Goal: Ask a question: Seek information or help from site administrators or community

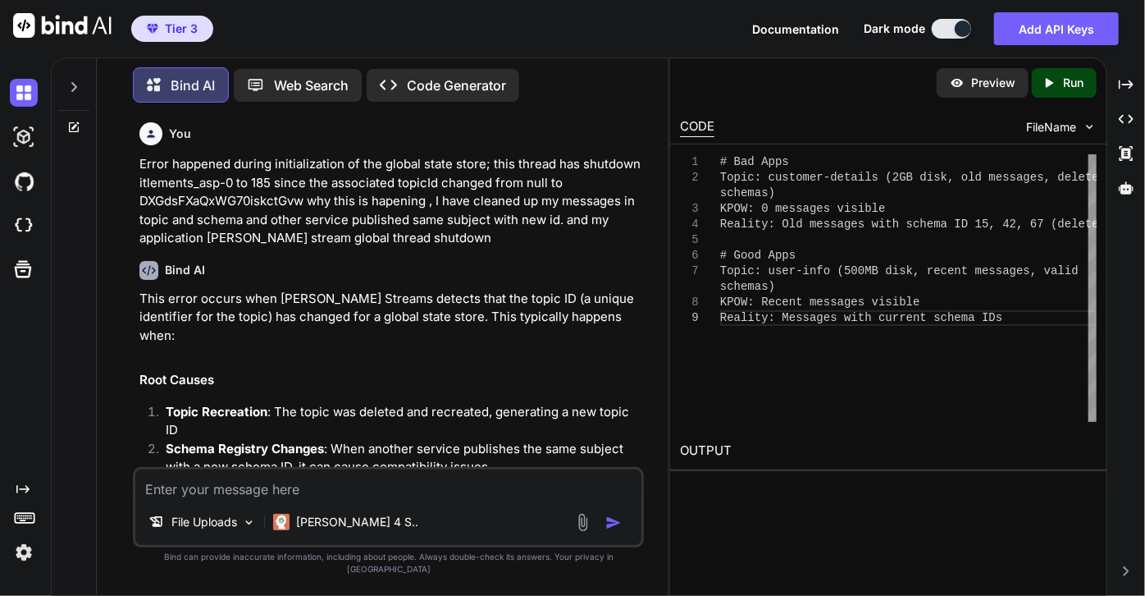
scroll to position [0, 154]
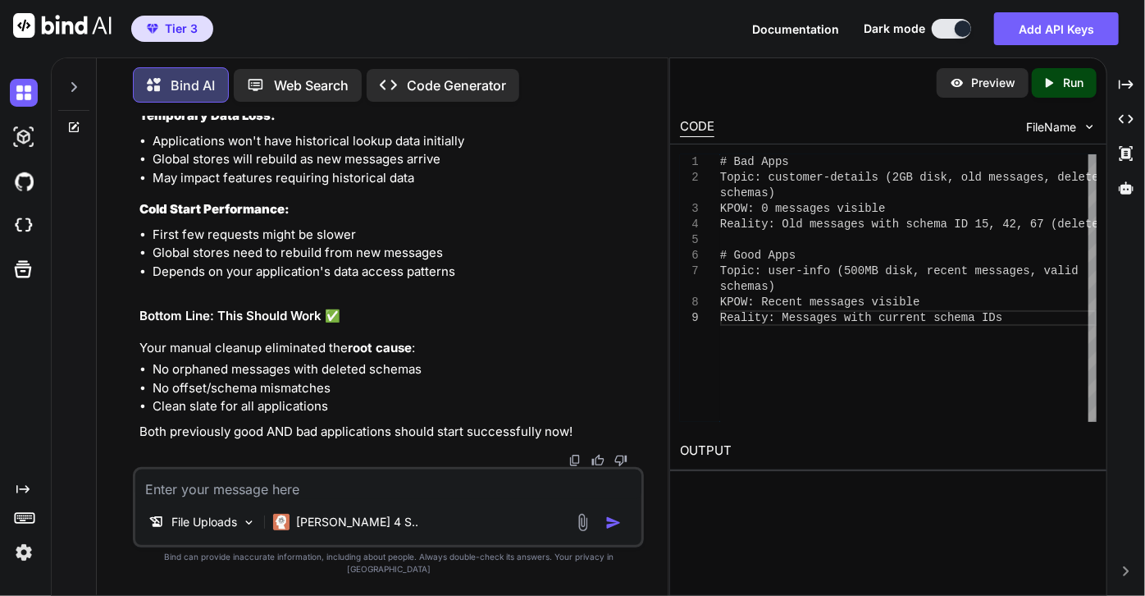
click at [313, 499] on textarea at bounding box center [388, 484] width 506 height 30
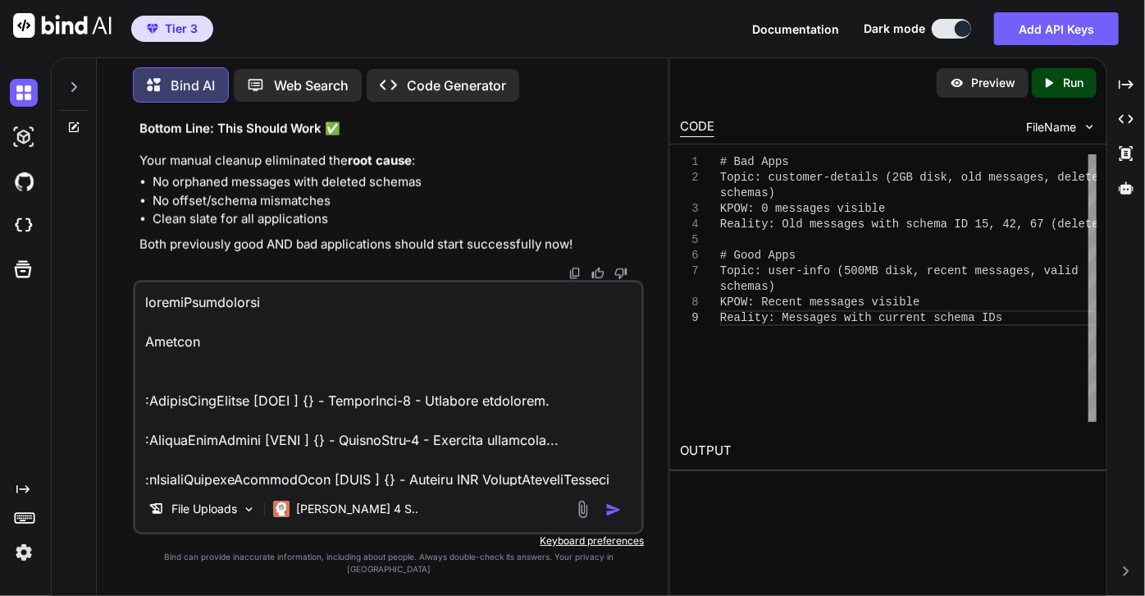
scroll to position [3703, 0]
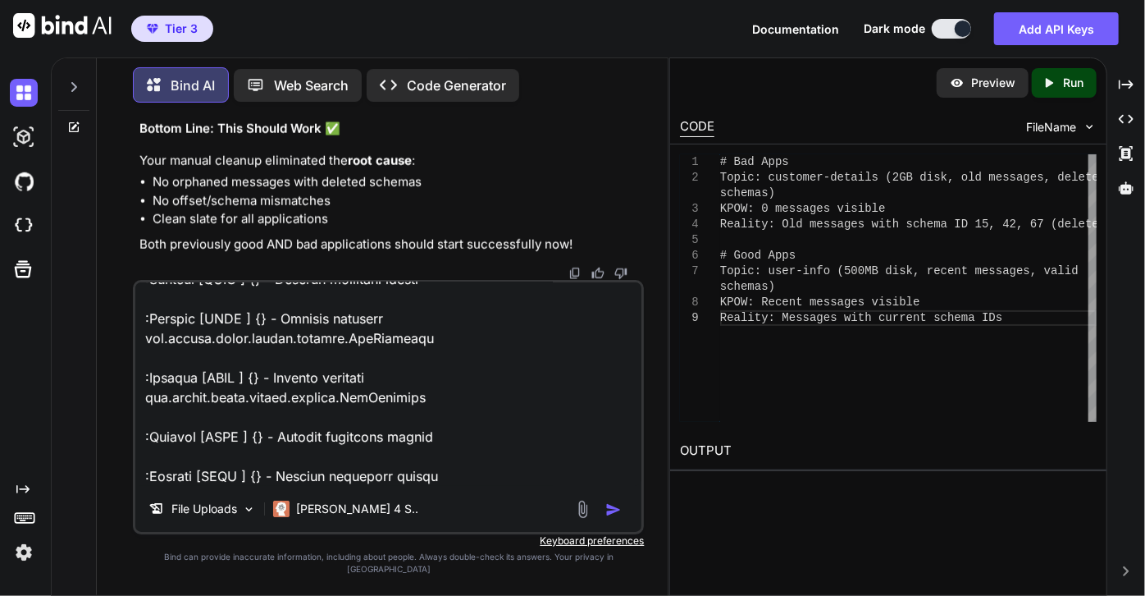
paste textarea ":ConsumerCoordinator [INFO ] {} - [Consumer clientId=consumer-amcb_cp_wires_usw…"
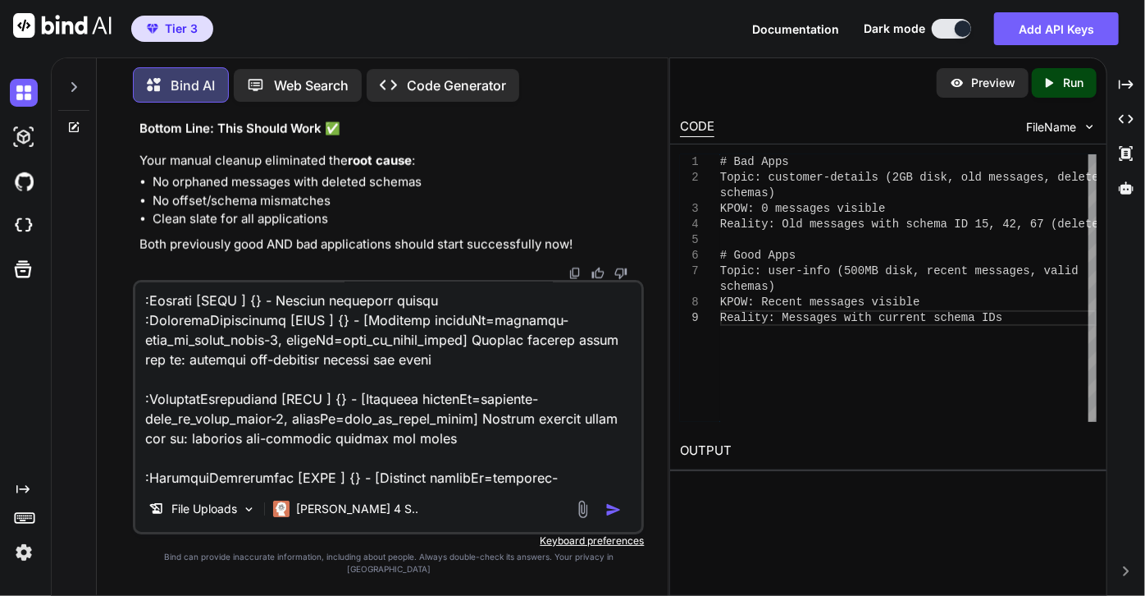
scroll to position [4471, 0]
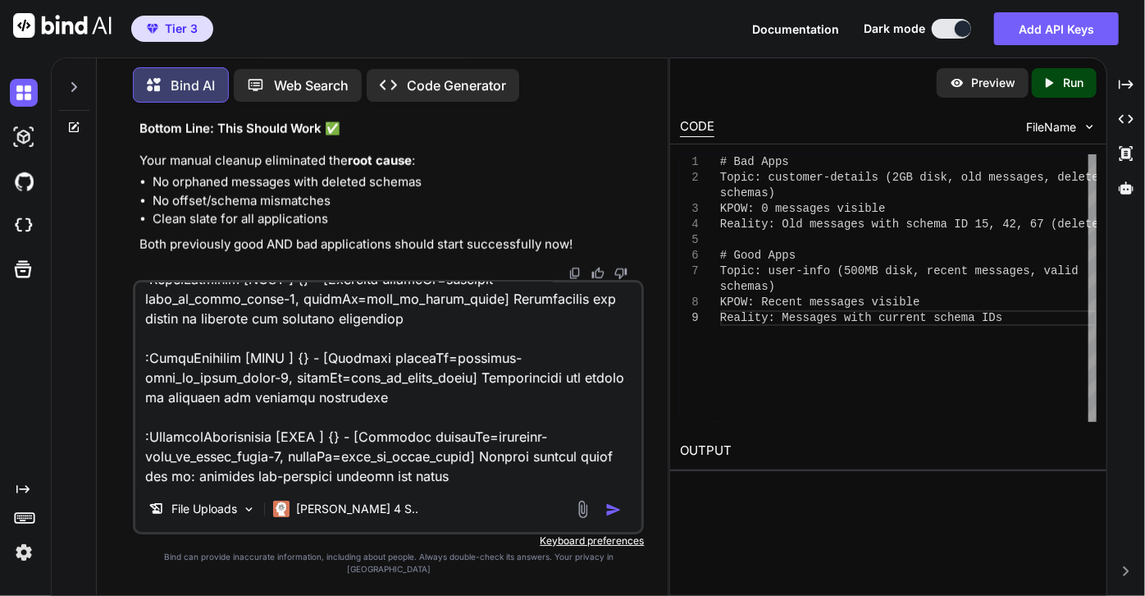
click at [499, 486] on textarea at bounding box center [388, 383] width 506 height 203
click at [504, 486] on textarea at bounding box center [388, 383] width 506 height 203
paste textarea ":ConsumerCoordinator [INFO ] {} - [Consumer clientId=consumer-amcb_cp_wires_usw…"
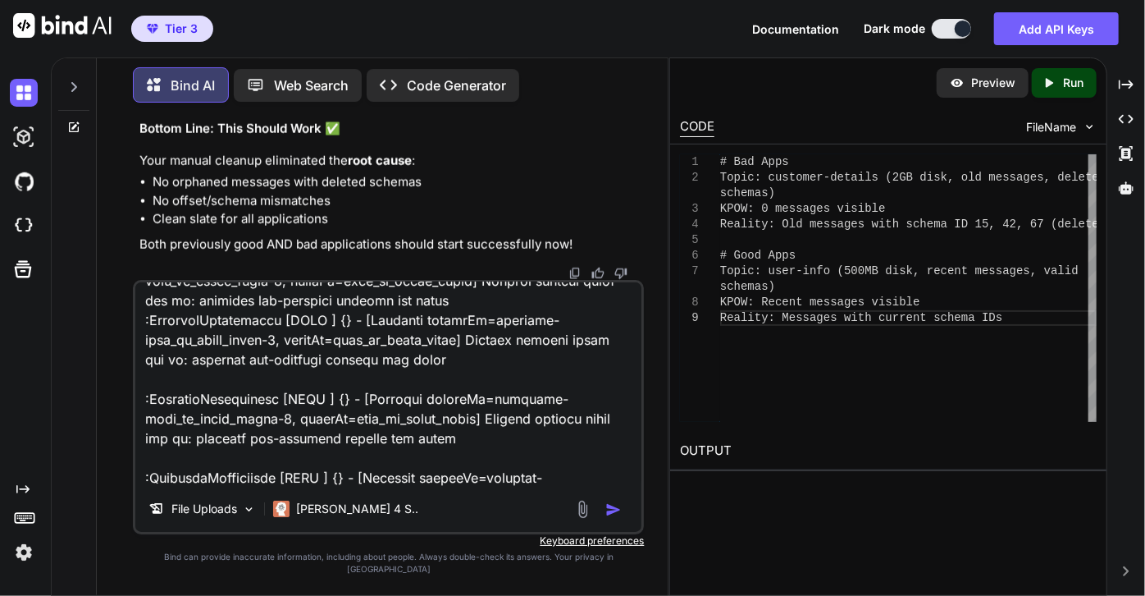
scroll to position [5947, 0]
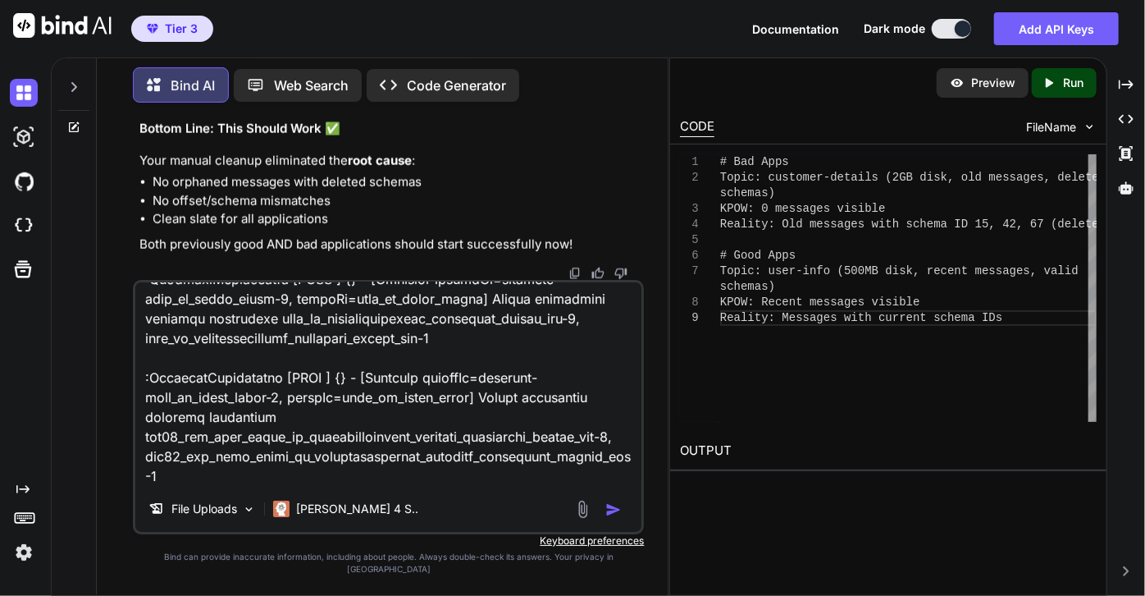
paste textarea "[DATE] 10:49:18.700-04:00 uswos:WebappClassLoaderBase [WARN ] {} - The web appl…"
type textarea "resultDescription Content :HikariDataSource [INFO ] {} - HikariPool-1 - Shutdow…"
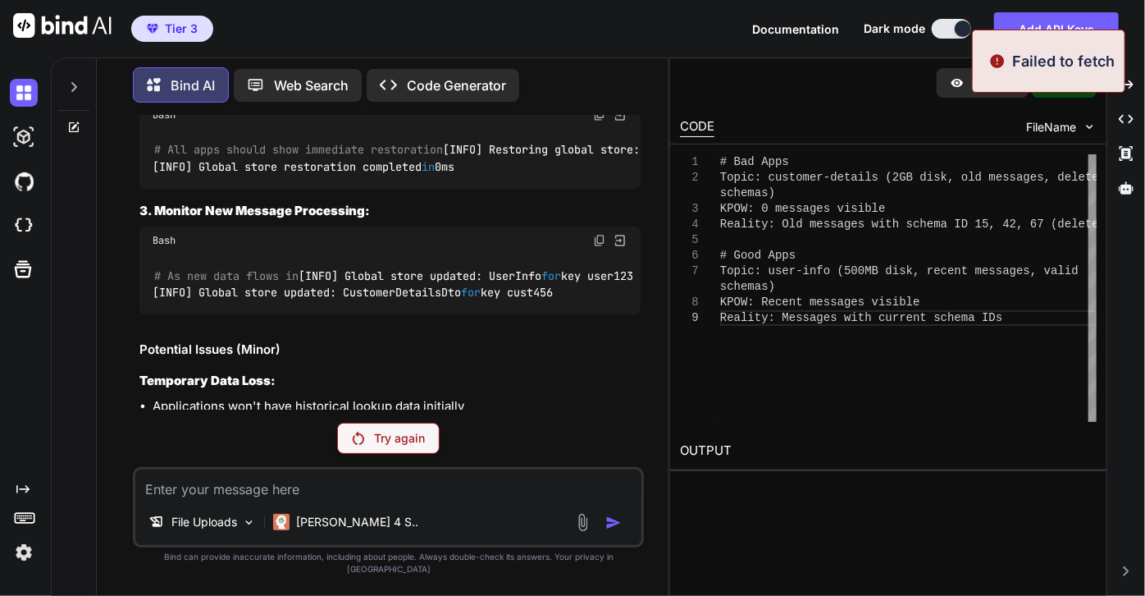
scroll to position [22066, 0]
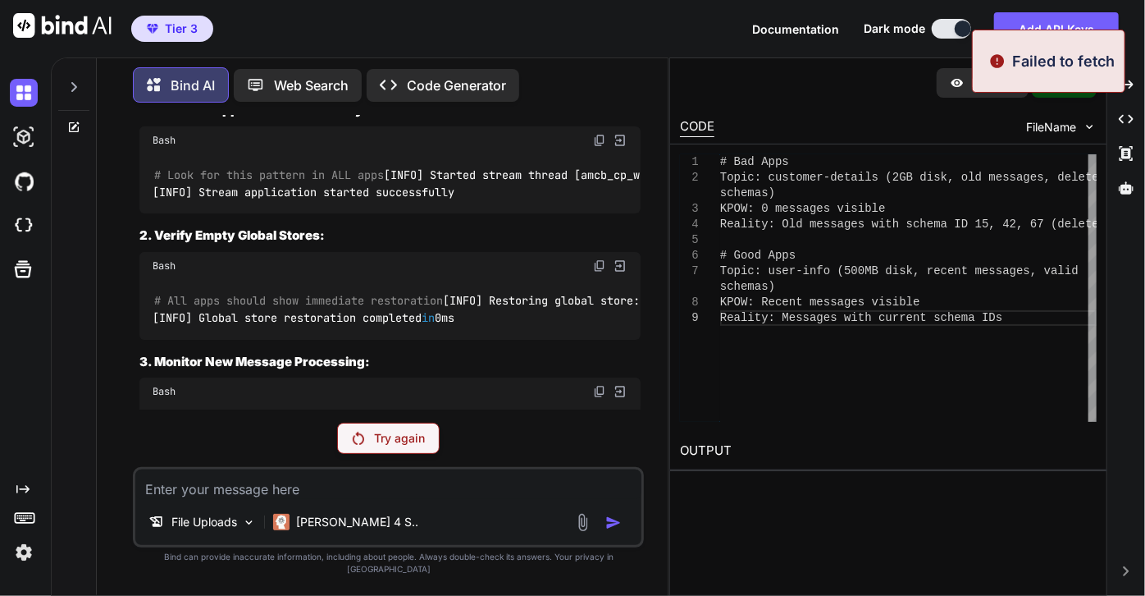
click at [399, 454] on div "Try again" at bounding box center [388, 437] width 103 height 31
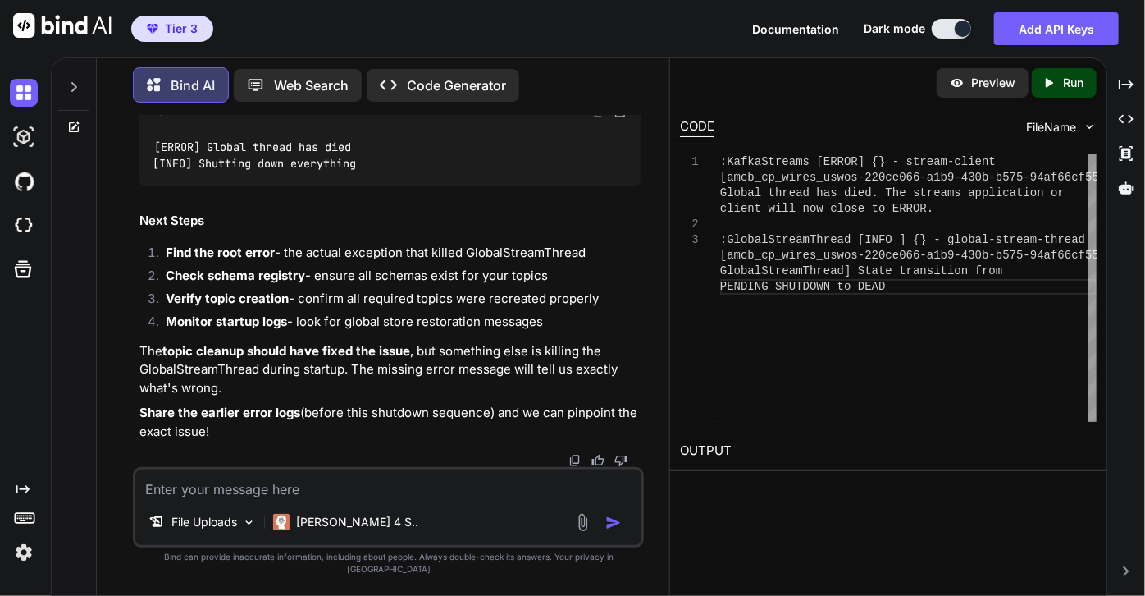
scroll to position [28944, 0]
click at [333, 499] on textarea at bounding box center [388, 484] width 506 height 30
click at [354, 499] on textarea at bounding box center [388, 484] width 506 height 30
type textarea "why it looking for schema Id 42?"
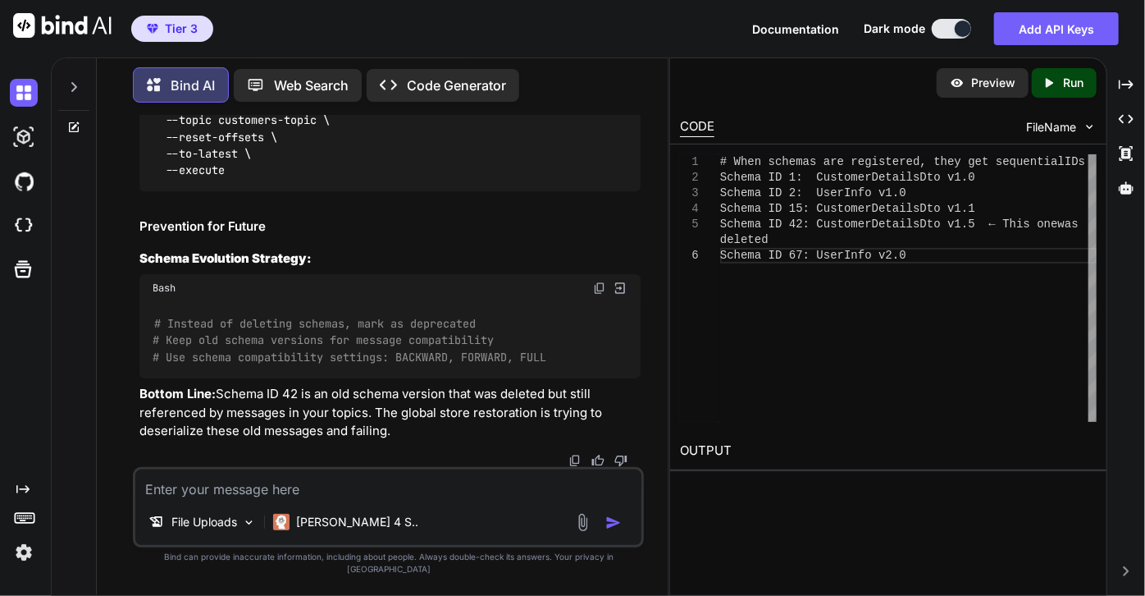
scroll to position [31731, 0]
click at [342, 497] on textarea at bounding box center [388, 484] width 506 height 30
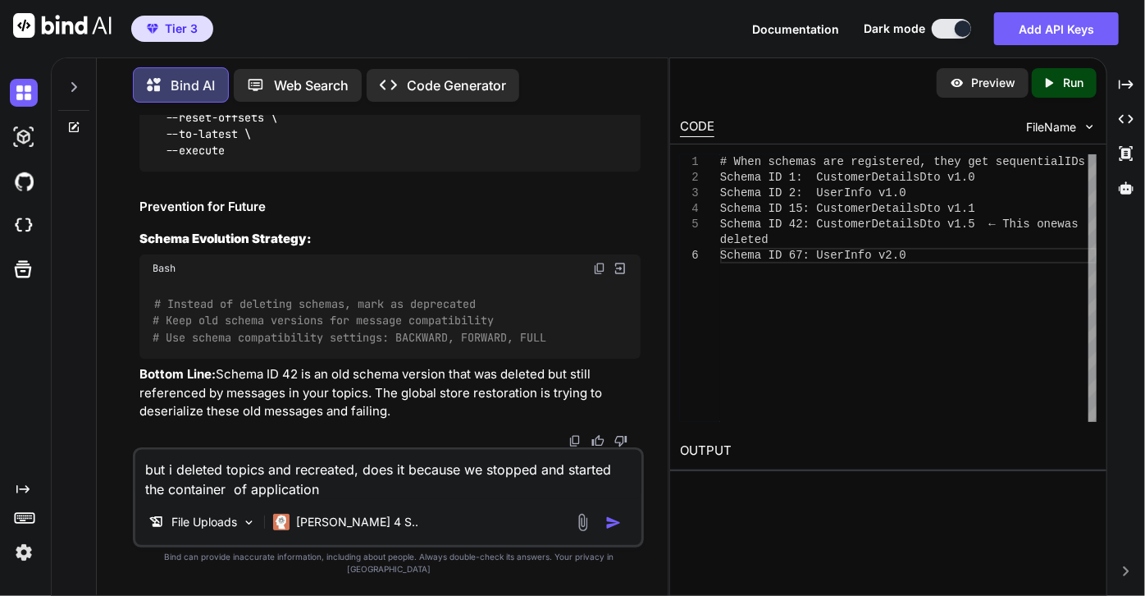
type textarea "but i deleted topics and recreated, does it because we stopped and started the …"
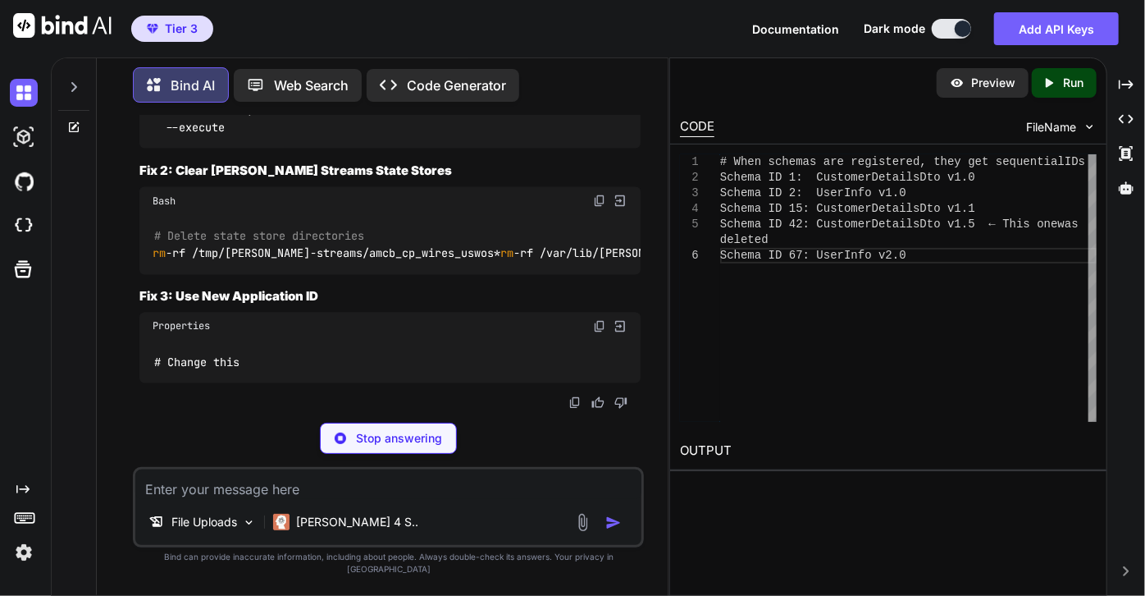
scroll to position [34886, 0]
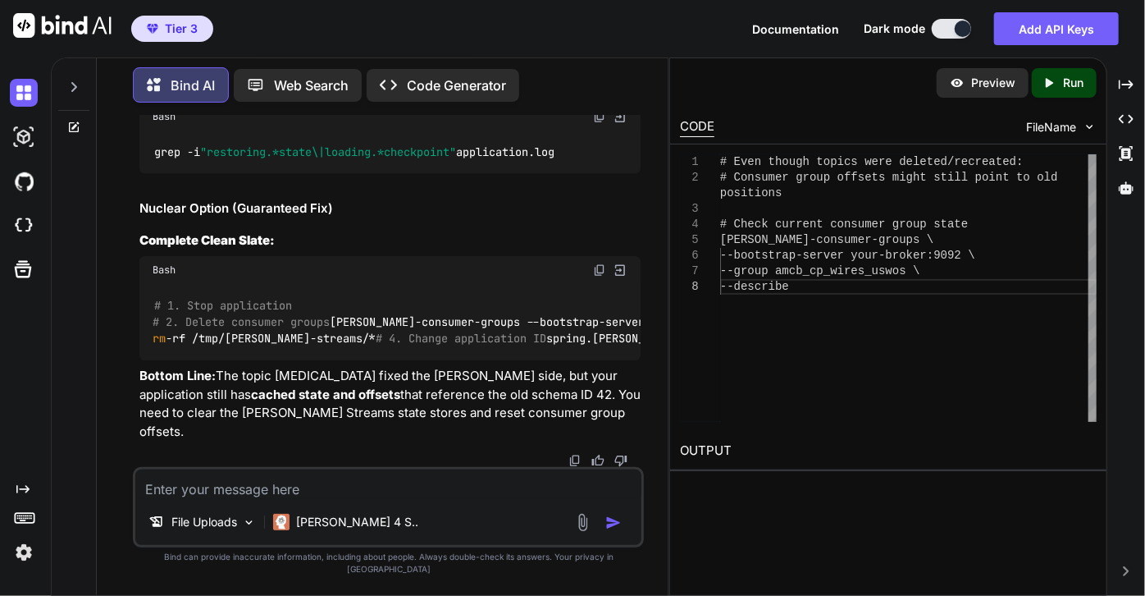
click at [335, 499] on textarea at bounding box center [388, 484] width 506 height 30
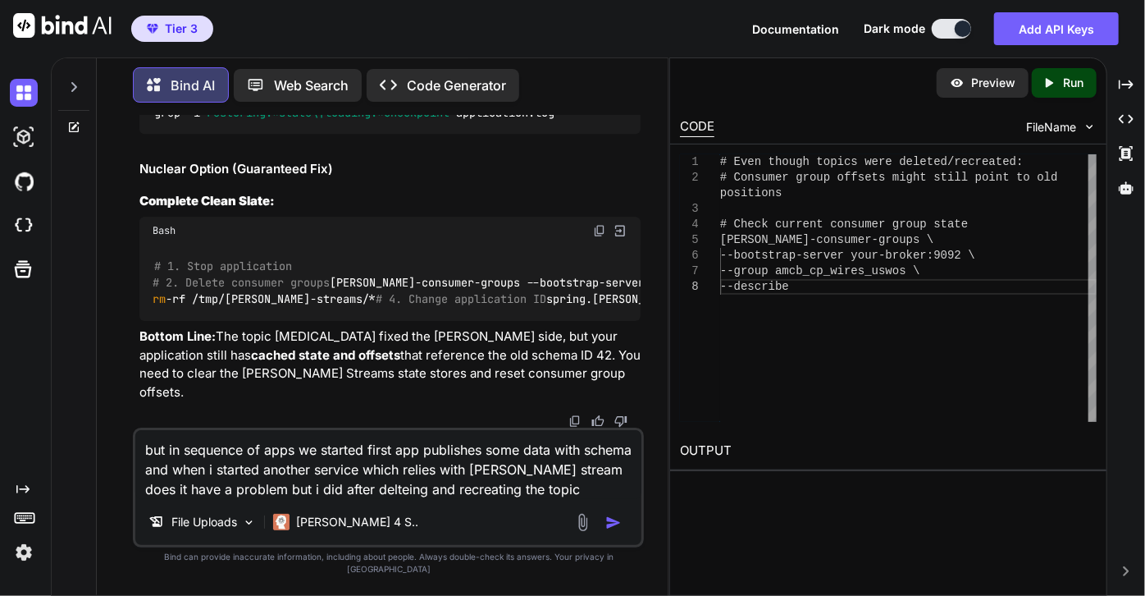
type textarea "but in sequence of apps we started first app publishes some data with schema an…"
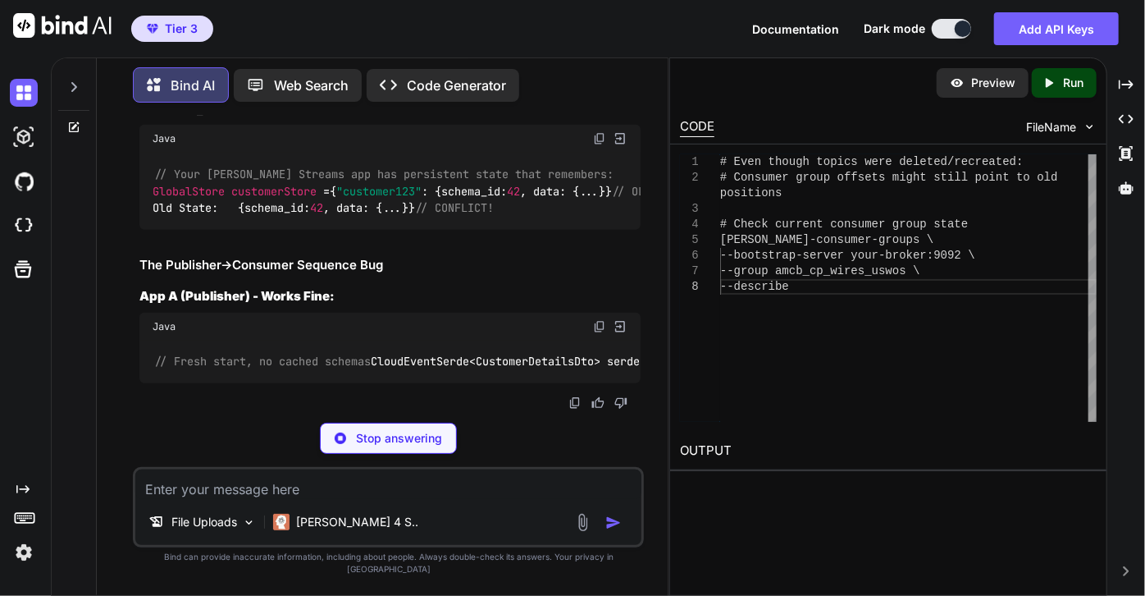
scroll to position [37766, 0]
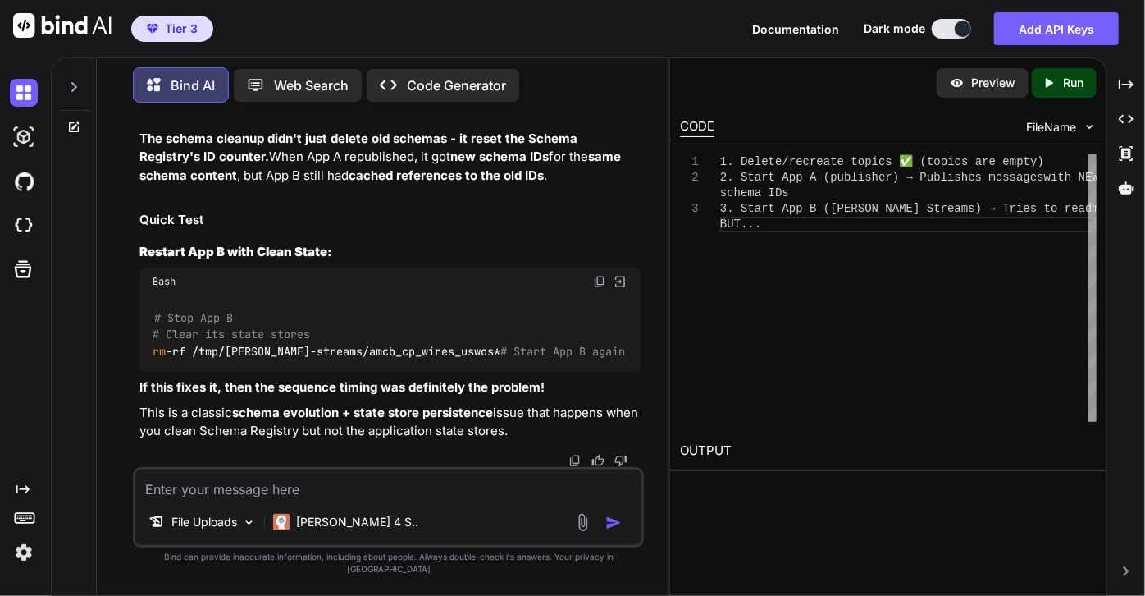
scroll to position [39587, 0]
click at [331, 499] on textarea at bounding box center [388, 484] width 506 height 30
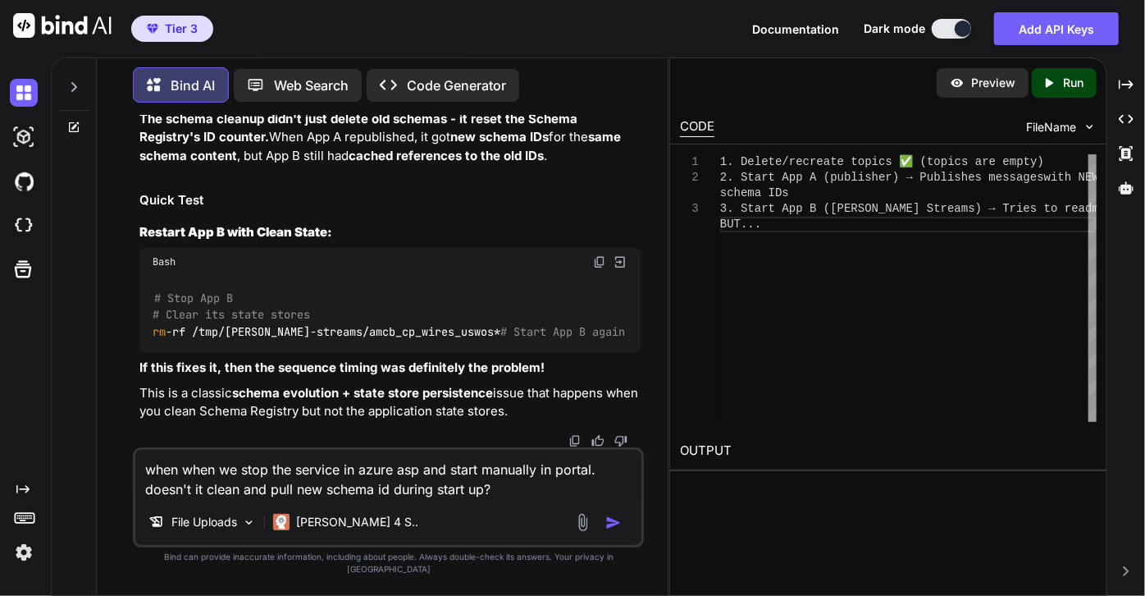
type textarea "when when we stop the service in azure asp and start manually in portal. doesn'…"
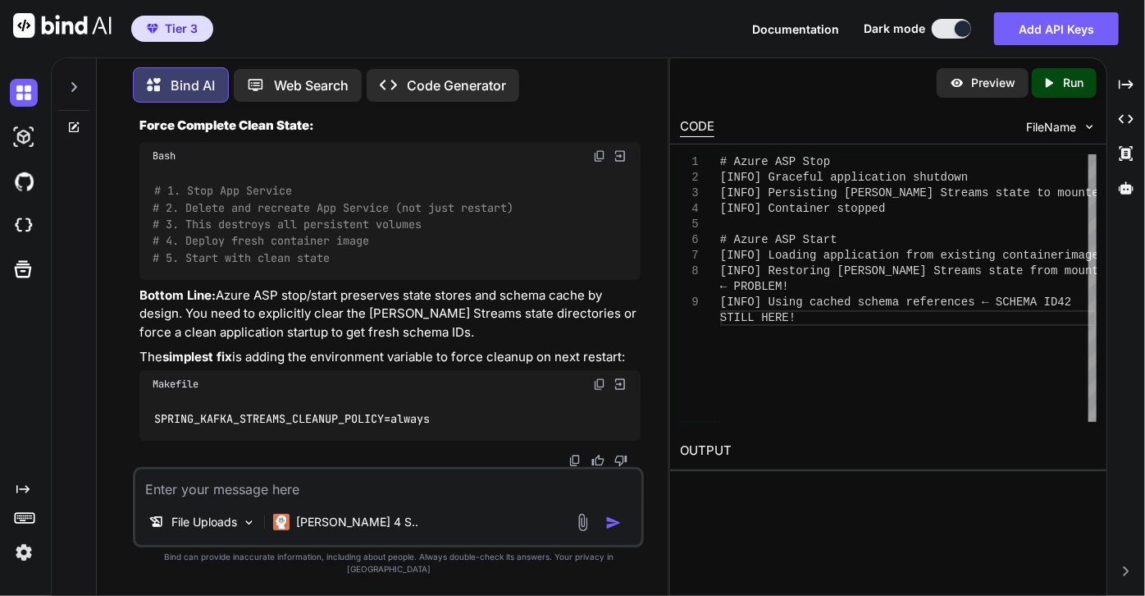
scroll to position [44194, 0]
click at [284, 499] on textarea at bounding box center [388, 484] width 506 height 30
type textarea "do you think changing consumerid for streams will fix the problem?"
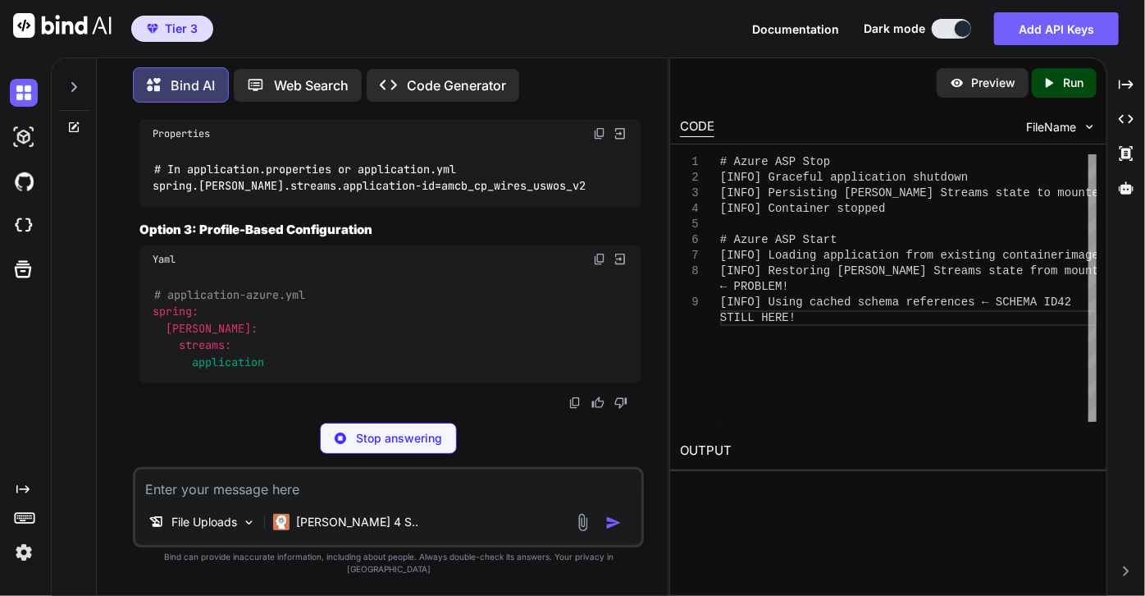
scroll to position [45161, 0]
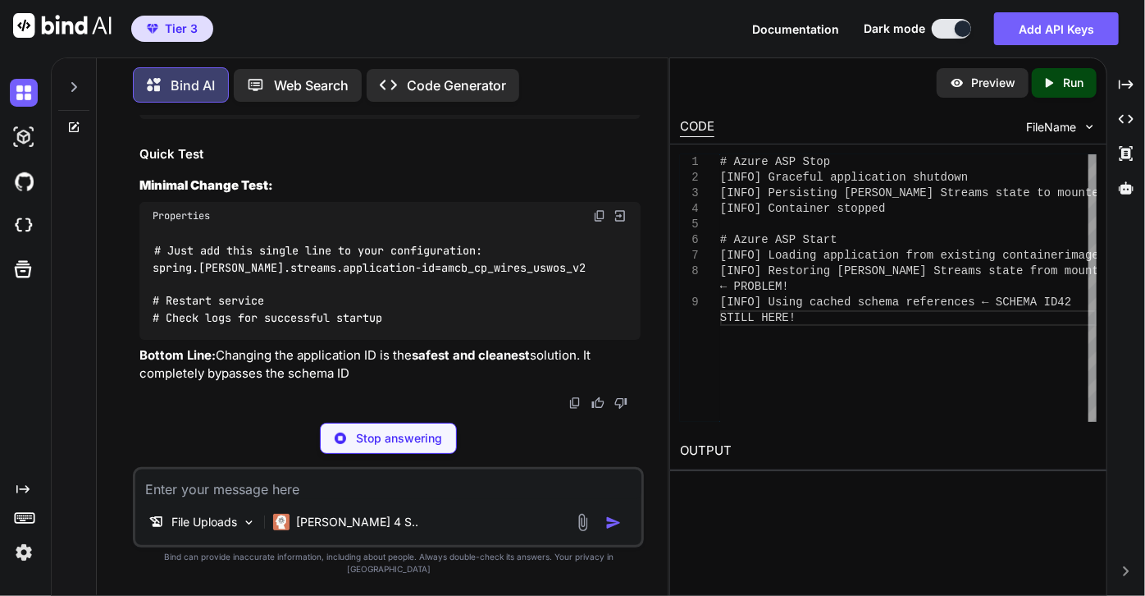
drag, startPoint x: 566, startPoint y: 239, endPoint x: 151, endPoint y: 244, distance: 415.1
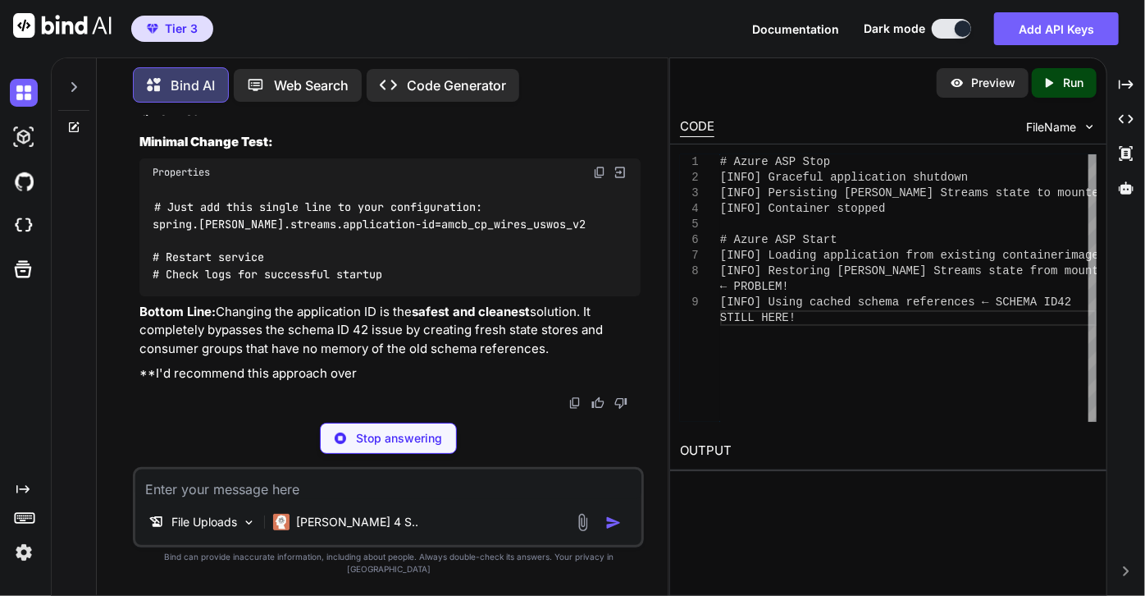
copy code "spring.[PERSON_NAME].streams.application-id=amcb_cp_wires_uswos_v2"
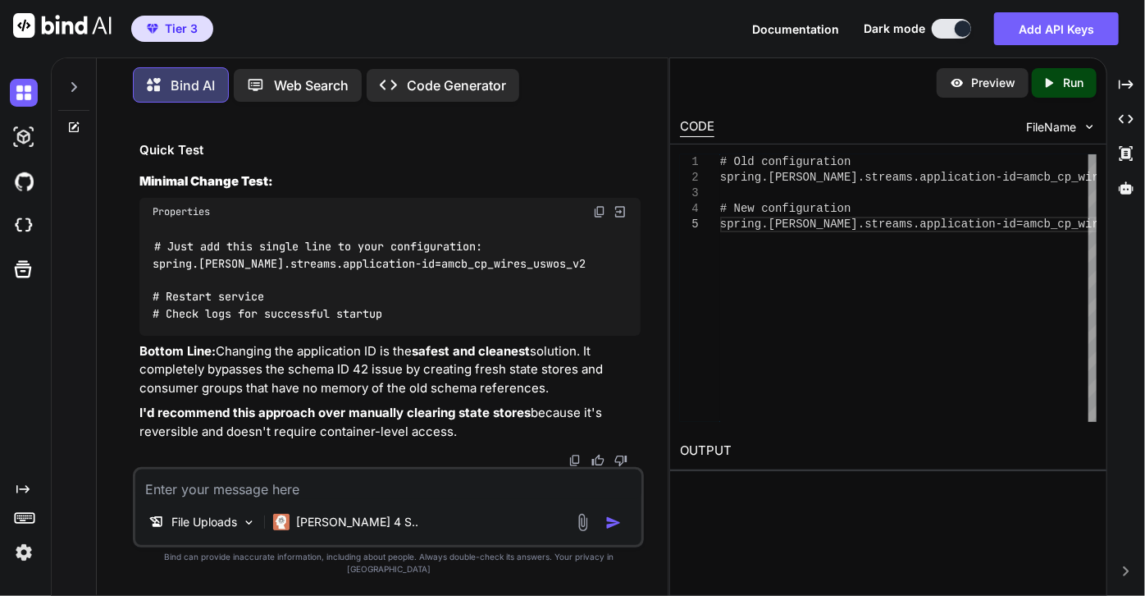
scroll to position [46390, 0]
